Goal: Transaction & Acquisition: Purchase product/service

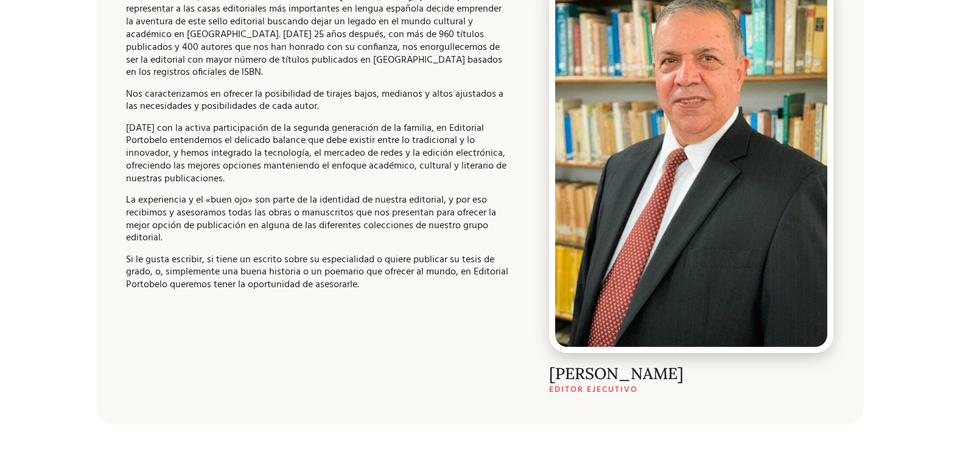
scroll to position [791, 0]
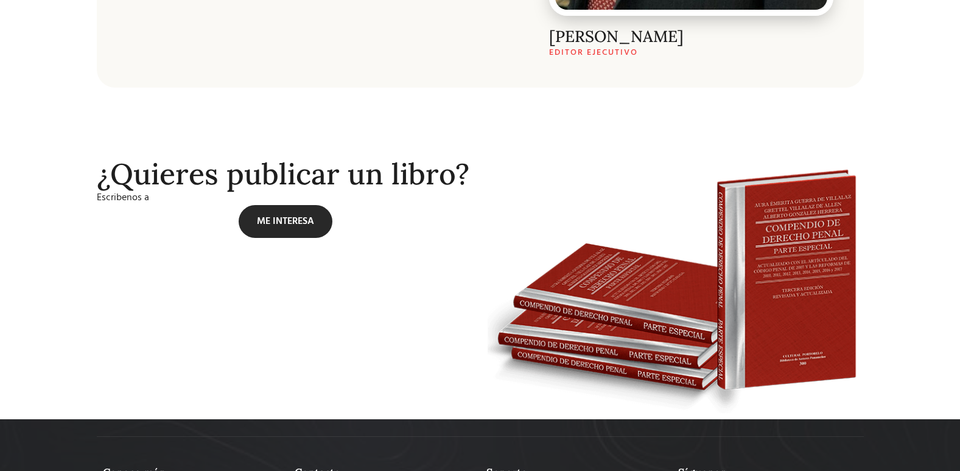
click at [291, 234] on link "ME INTERESA" at bounding box center [286, 221] width 94 height 33
click at [293, 222] on span "ME INTERESA" at bounding box center [285, 221] width 57 height 15
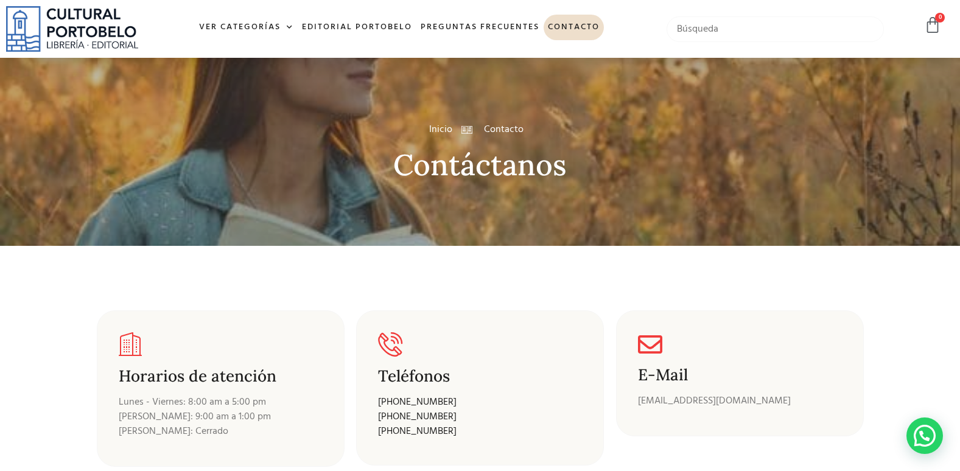
click at [783, 35] on input "text" at bounding box center [774, 29] width 217 height 26
type input "codigo pr"
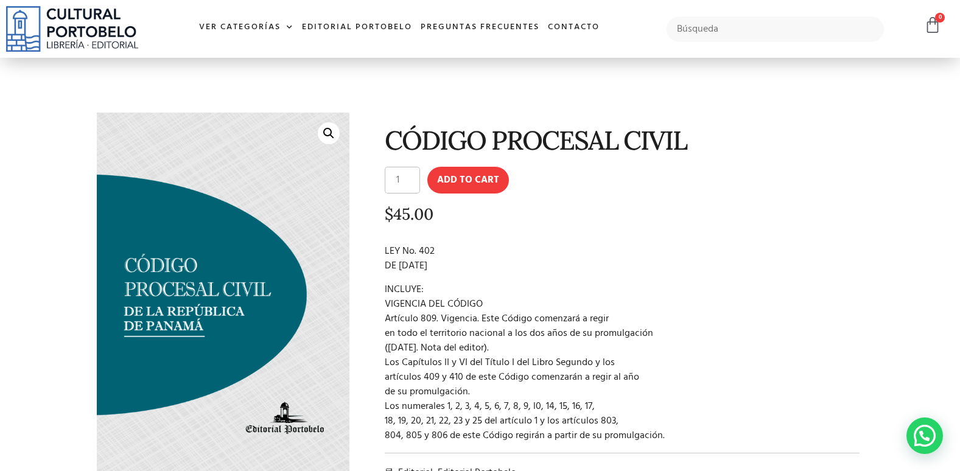
click at [405, 177] on input "1" at bounding box center [402, 180] width 35 height 27
click at [416, 173] on input "2" at bounding box center [402, 180] width 35 height 27
click at [412, 178] on input "3" at bounding box center [402, 180] width 35 height 27
click at [412, 178] on input "4" at bounding box center [402, 180] width 35 height 27
click at [412, 178] on input "5" at bounding box center [402, 180] width 35 height 27
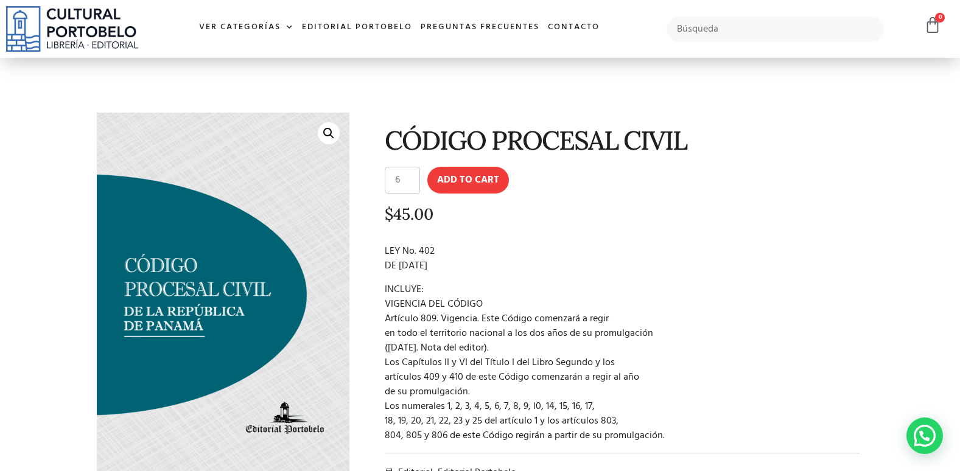
click at [412, 178] on input "6" at bounding box center [402, 180] width 35 height 27
click at [412, 178] on input "7" at bounding box center [402, 180] width 35 height 27
type input "8"
click at [412, 178] on input "8" at bounding box center [402, 180] width 35 height 27
click at [472, 176] on button "Add to cart" at bounding box center [468, 180] width 82 height 27
